Goal: Information Seeking & Learning: Compare options

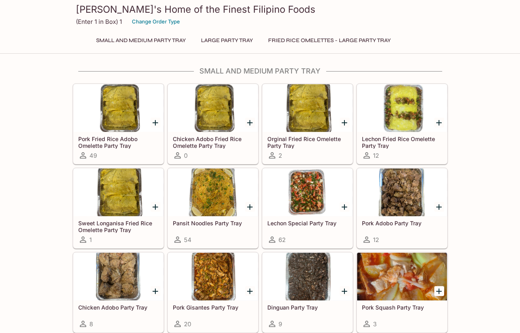
click at [135, 99] on div at bounding box center [118, 108] width 90 height 48
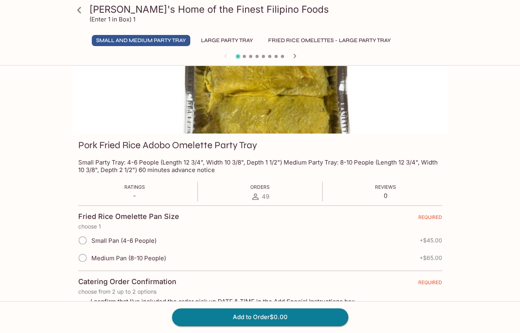
scroll to position [61, 0]
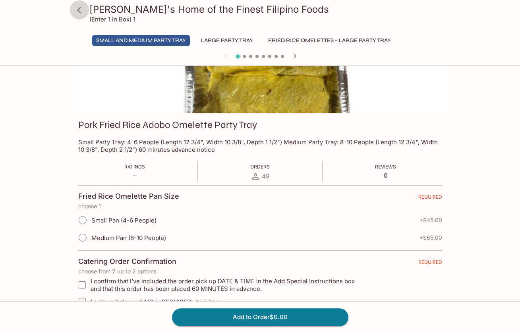
click at [80, 11] on icon at bounding box center [79, 10] width 14 height 14
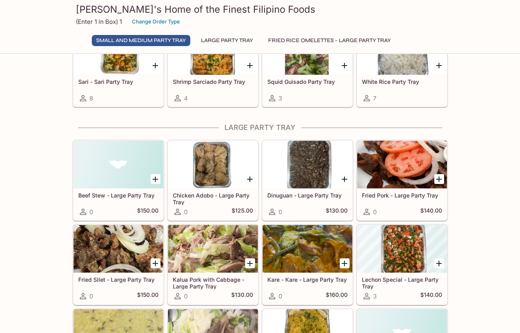
scroll to position [331, 0]
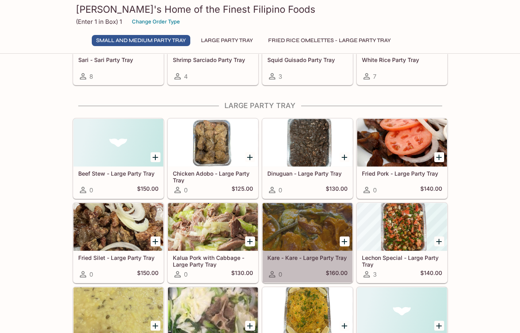
click at [288, 227] on div at bounding box center [307, 227] width 90 height 48
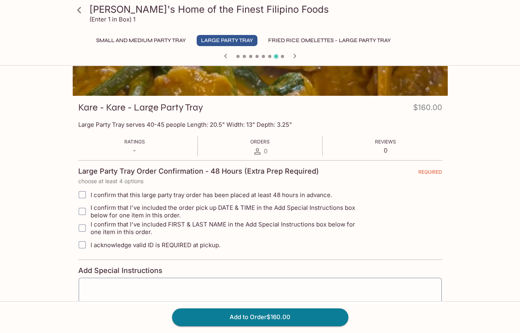
scroll to position [76, 0]
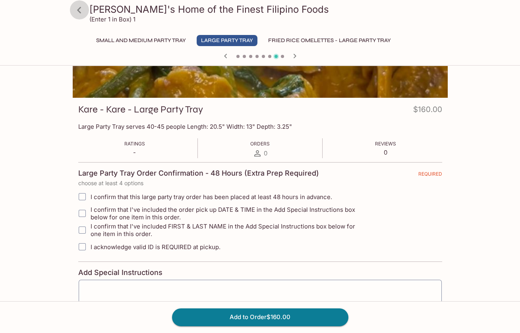
click at [84, 12] on icon at bounding box center [79, 10] width 14 height 14
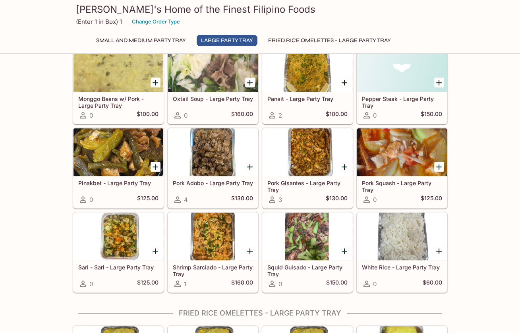
scroll to position [577, 0]
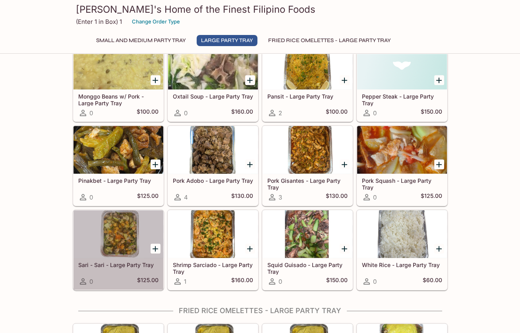
click at [127, 234] on div at bounding box center [118, 234] width 90 height 48
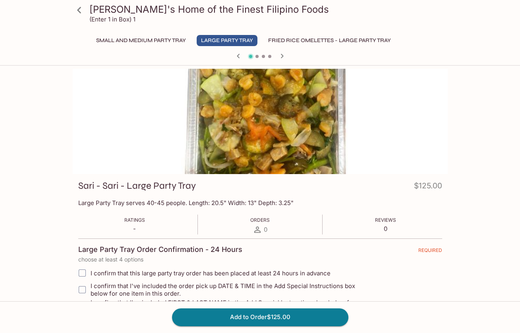
click at [77, 8] on icon at bounding box center [79, 10] width 14 height 14
